Goal: Task Accomplishment & Management: Manage account settings

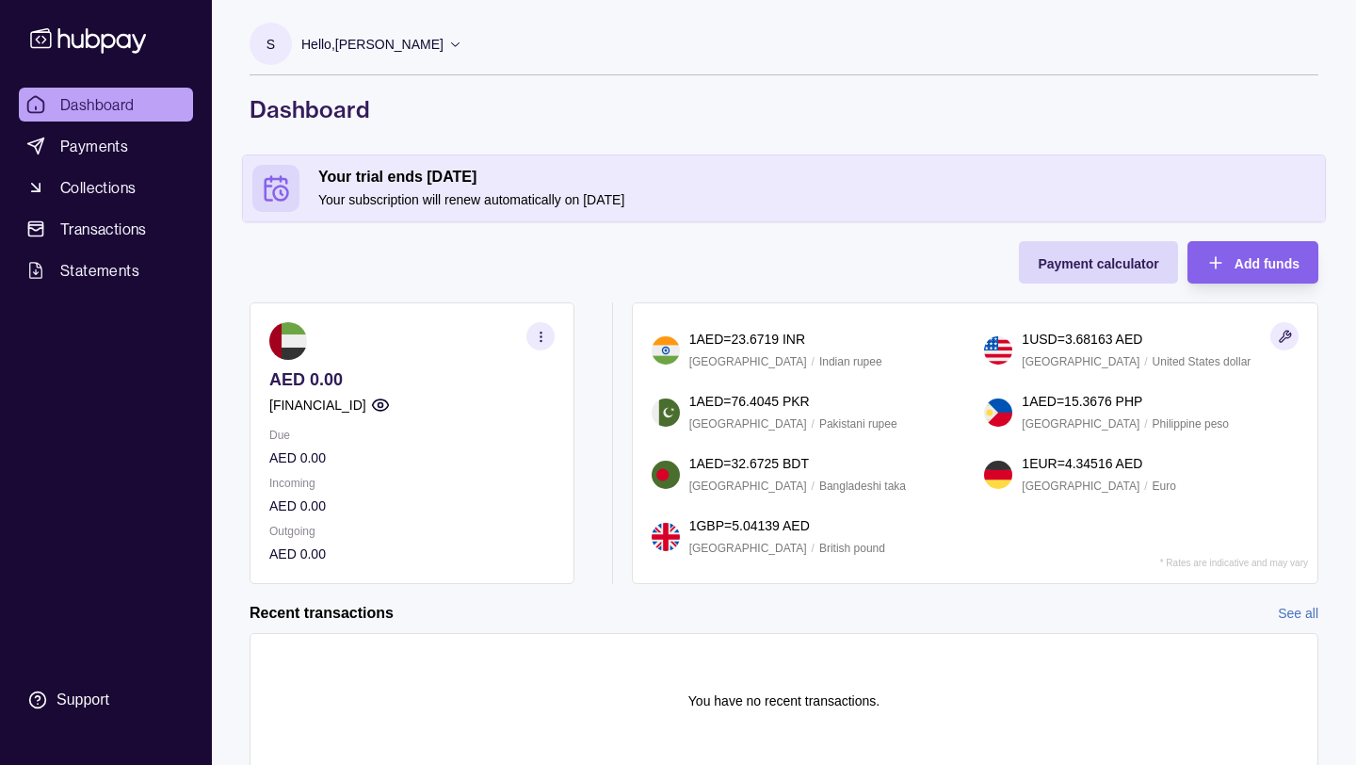
scroll to position [64, 0]
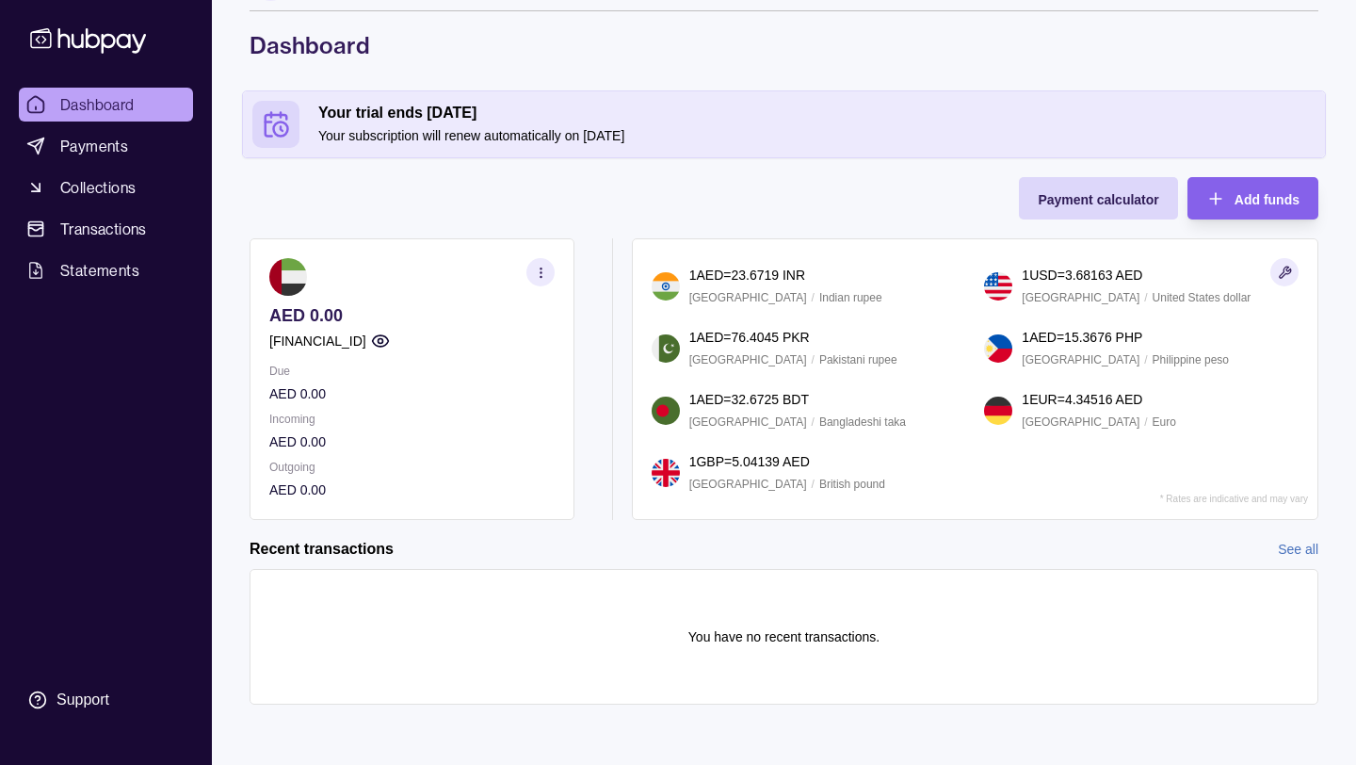
click at [378, 125] on p "Your subscription will renew automatically on [DATE]" at bounding box center [816, 135] width 997 height 21
click at [439, 122] on h2 "Your trial ends [DATE]" at bounding box center [816, 113] width 997 height 21
click at [138, 47] on icon at bounding box center [88, 40] width 116 height 25
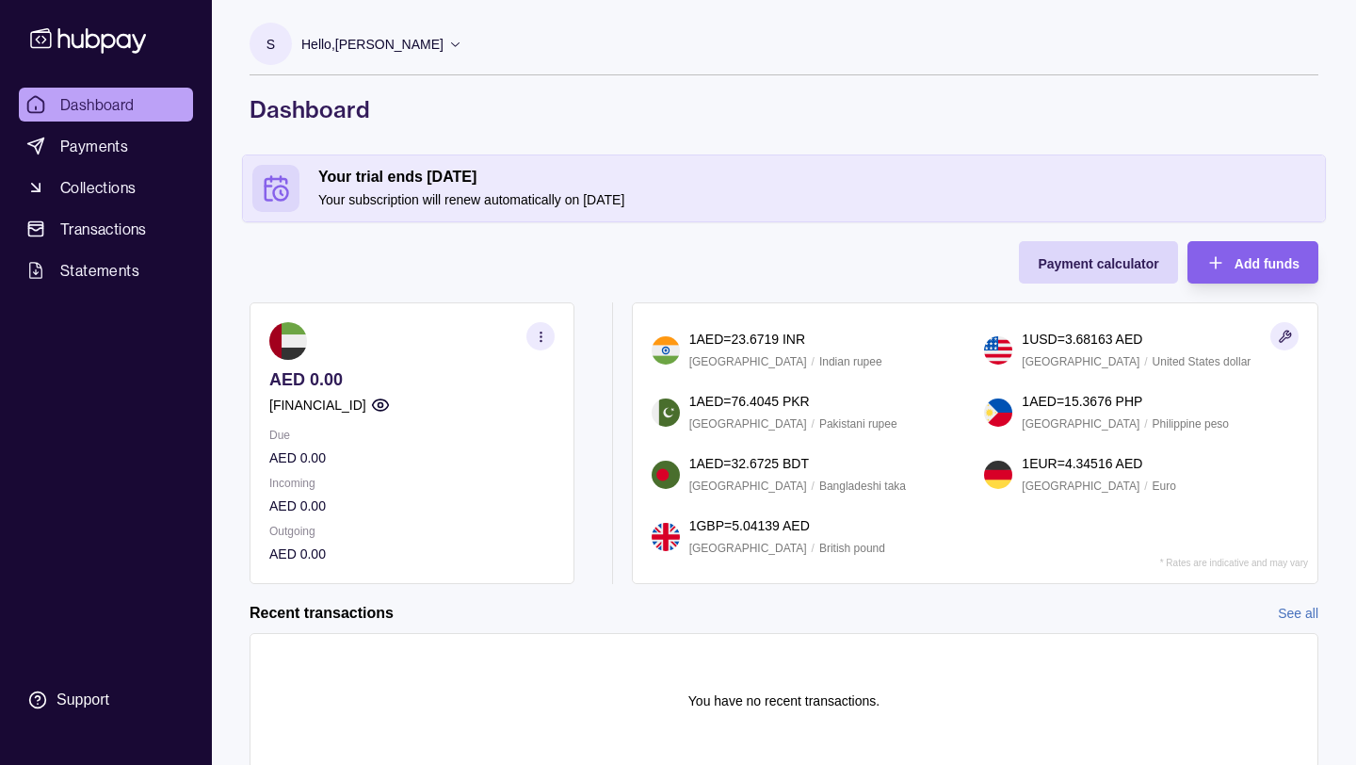
click at [351, 44] on p "Hello, [PERSON_NAME]" at bounding box center [372, 44] width 142 height 21
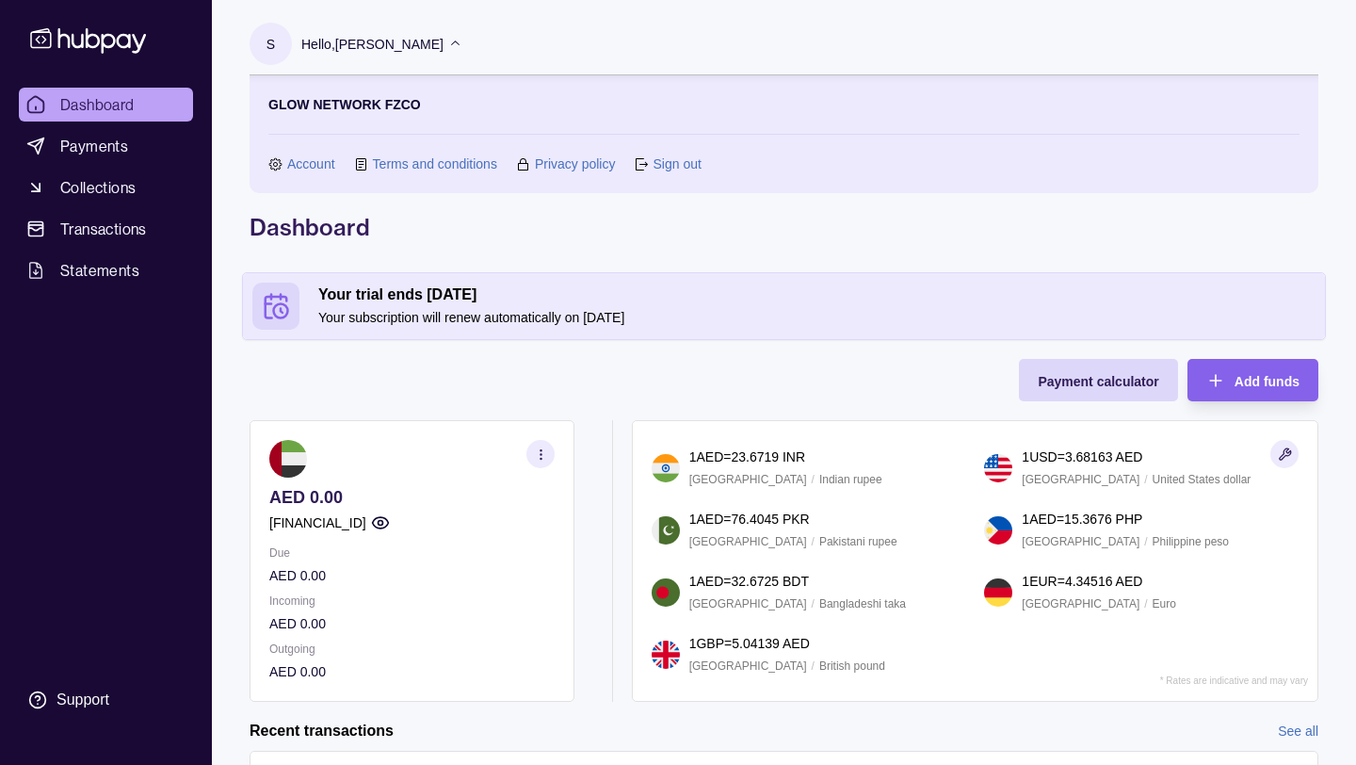
click at [305, 167] on link "Account" at bounding box center [311, 163] width 48 height 21
